Goal: Transaction & Acquisition: Subscribe to service/newsletter

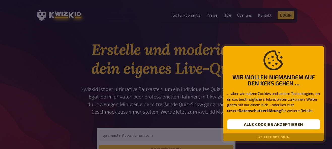
click at [272, 136] on button "Weitere Optionen" at bounding box center [273, 138] width 32 height 4
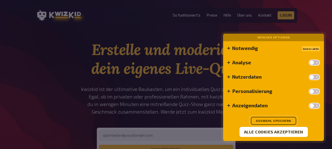
click at [277, 122] on button "Auswahl speichern" at bounding box center [273, 121] width 45 height 8
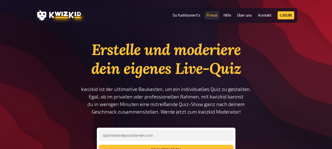
click at [211, 15] on link "Preise" at bounding box center [211, 15] width 11 height 4
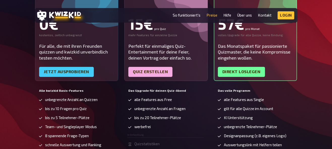
scroll to position [107, 0]
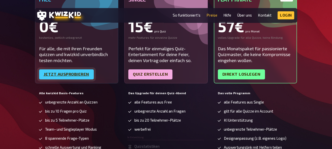
click at [64, 75] on link "Jetzt ausprobieren" at bounding box center [66, 75] width 55 height 10
